Goal: Find contact information: Find contact information

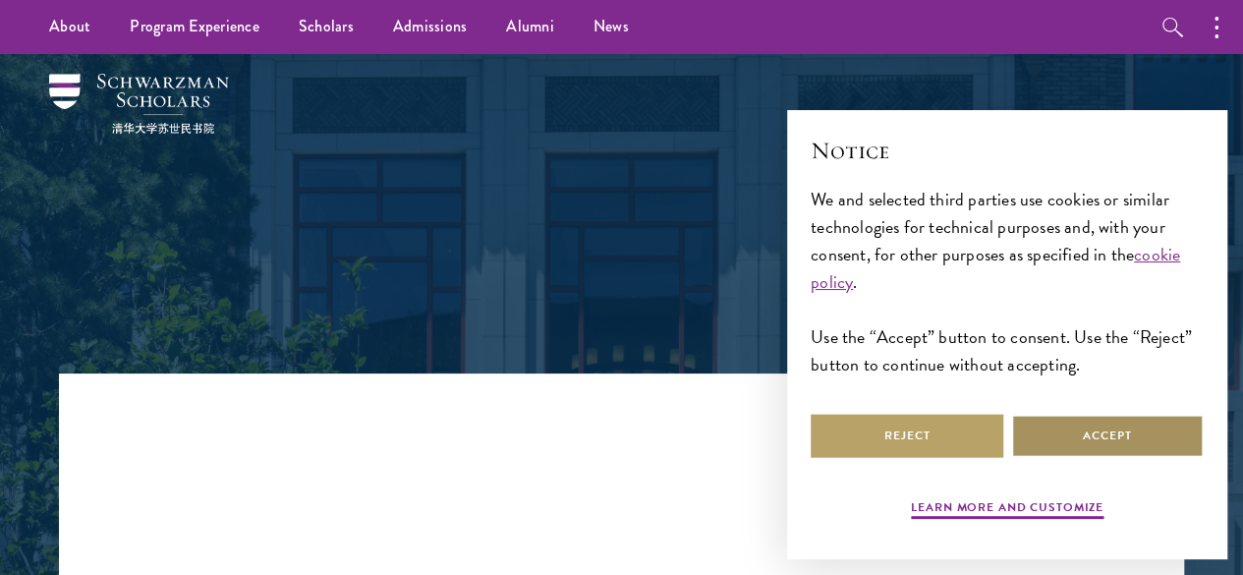
click at [1134, 436] on button "Accept" at bounding box center [1107, 436] width 193 height 44
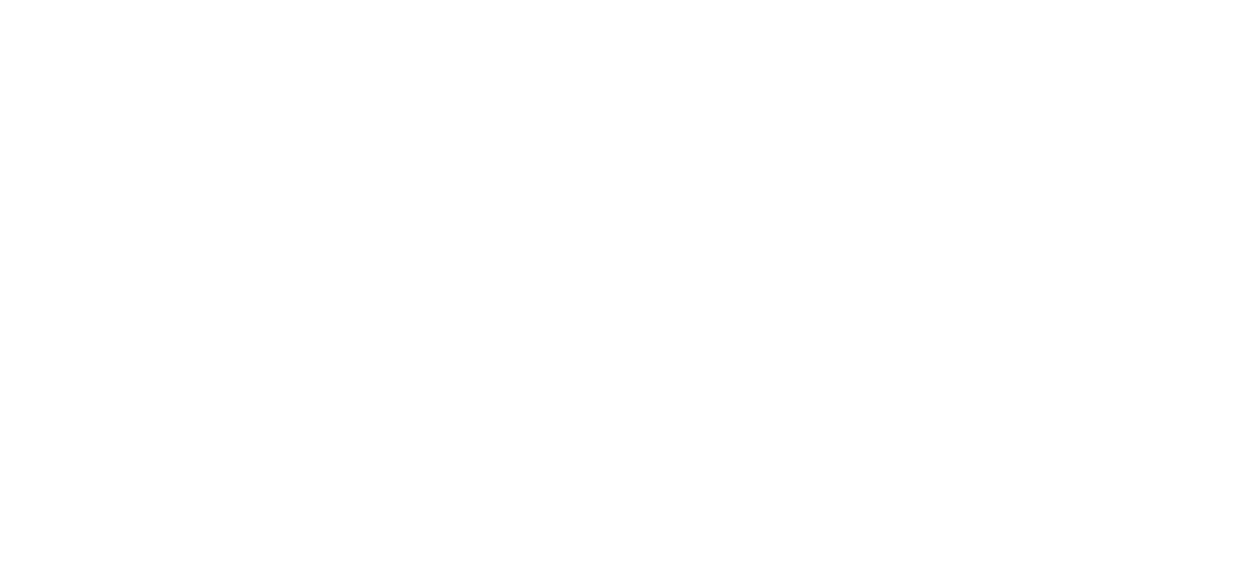
scroll to position [3519, 0]
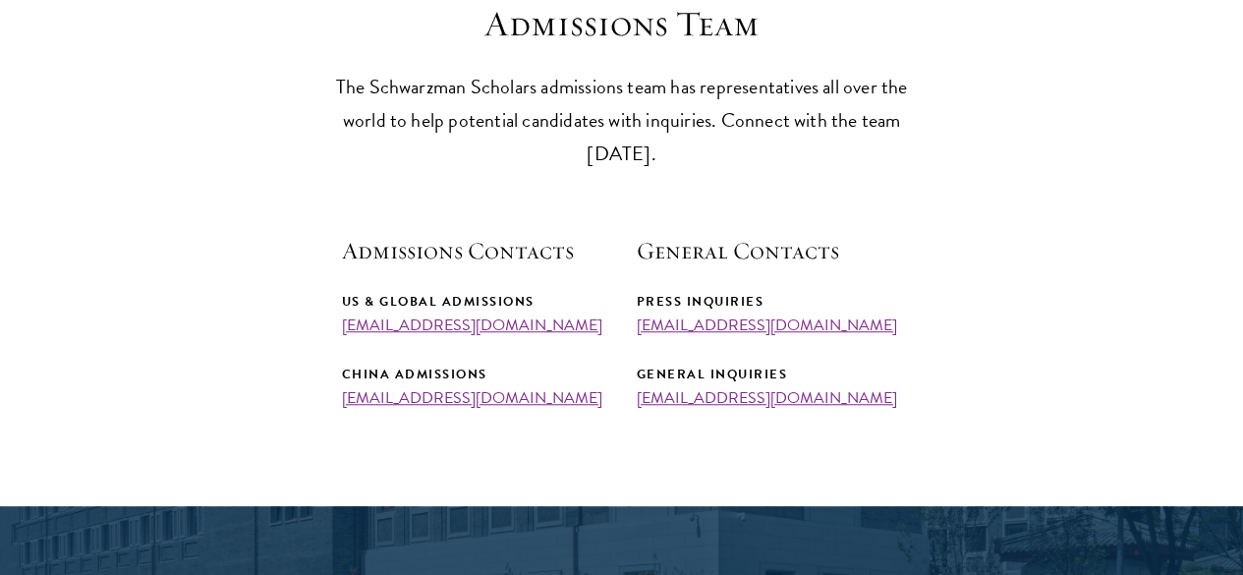
scroll to position [589, 0]
